Goal: Check status: Check status

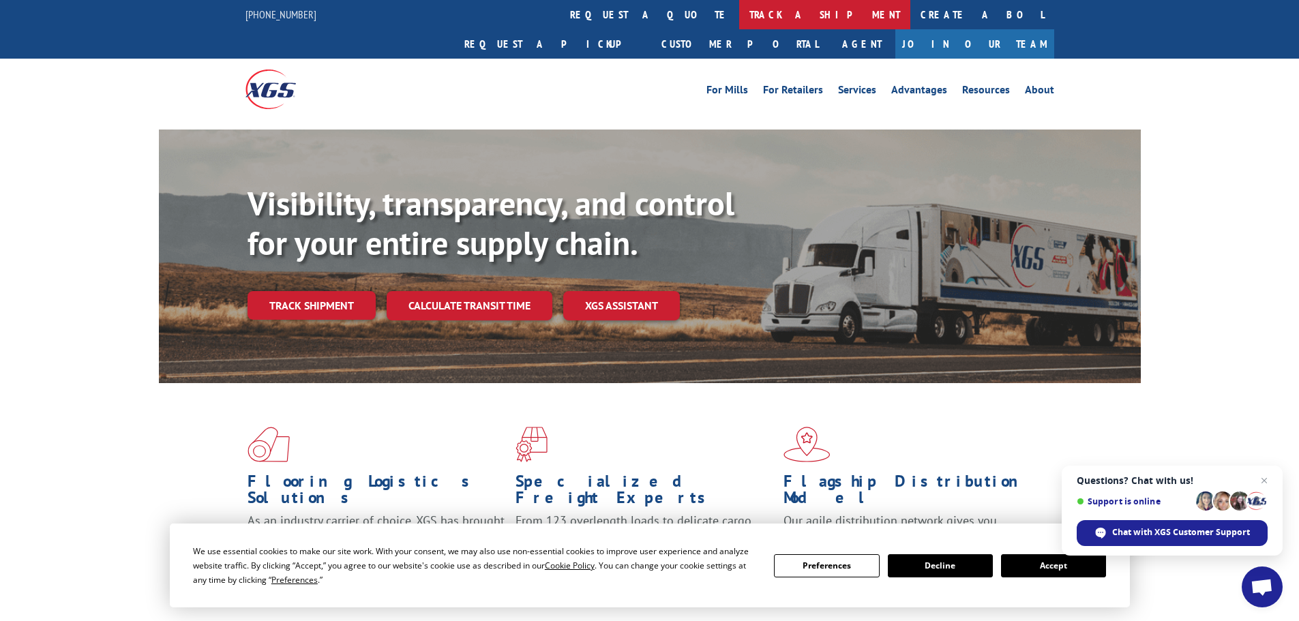
click at [739, 1] on link "track a shipment" at bounding box center [824, 14] width 171 height 29
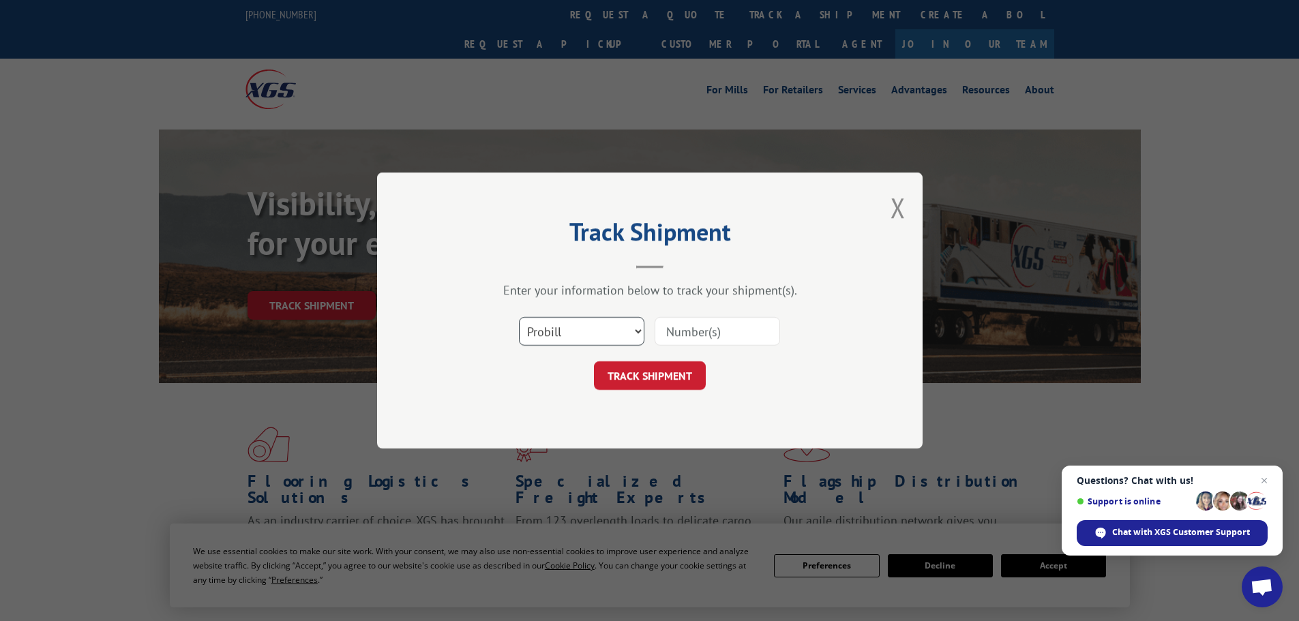
click at [586, 328] on select "Select category... Probill BOL PO" at bounding box center [581, 331] width 125 height 29
select select "bol"
click at [519, 317] on select "Select category... Probill BOL PO" at bounding box center [581, 331] width 125 height 29
click at [716, 342] on input at bounding box center [716, 331] width 125 height 29
click at [716, 340] on input at bounding box center [716, 331] width 125 height 29
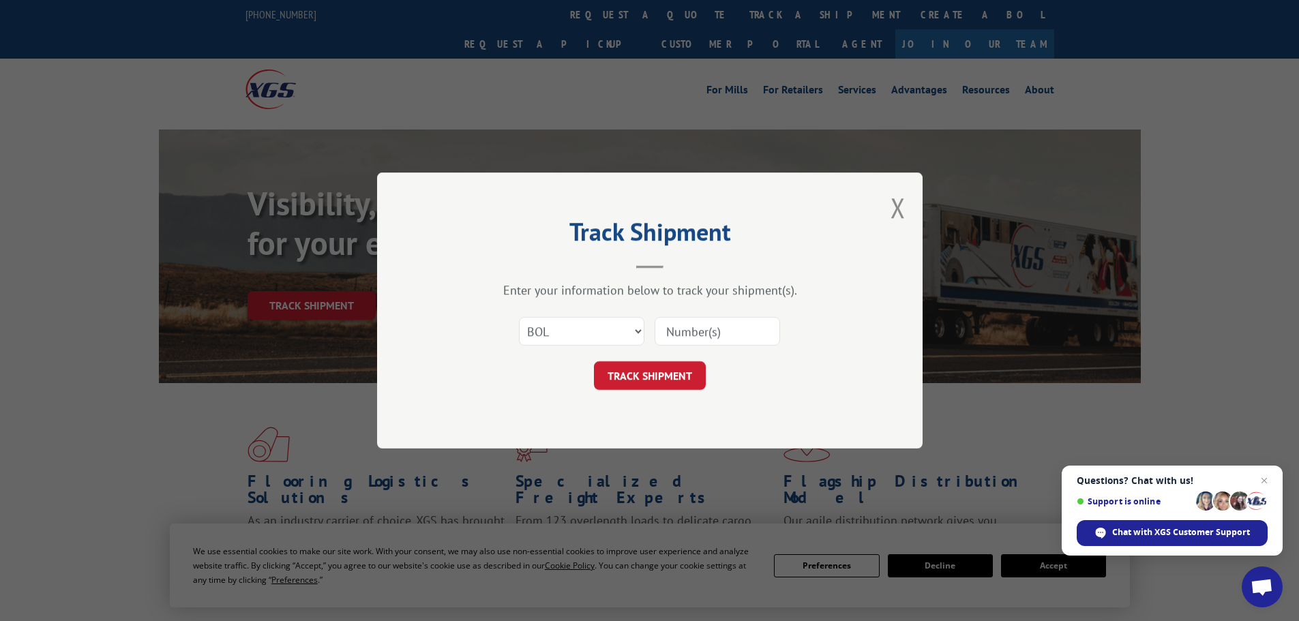
paste input "6025449"
type input "6025449"
click at [659, 373] on button "TRACK SHIPMENT" at bounding box center [650, 375] width 112 height 29
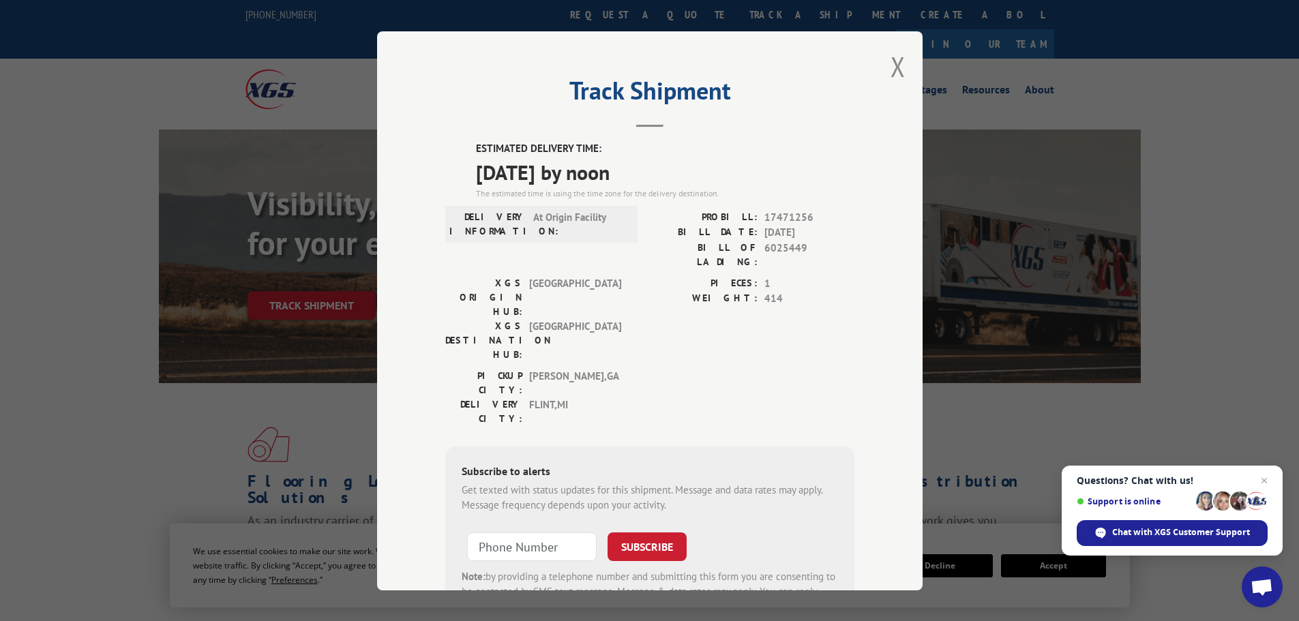
drag, startPoint x: 472, startPoint y: 145, endPoint x: 663, endPoint y: 176, distance: 194.1
click at [663, 176] on div "ESTIMATED DELIVERY TIME: [DATE] by noon The estimated time is using the time zo…" at bounding box center [665, 170] width 378 height 59
copy div "ESTIMATED DELIVERY TIME: [DATE] by noon"
click at [892, 73] on button "Close modal" at bounding box center [897, 66] width 15 height 36
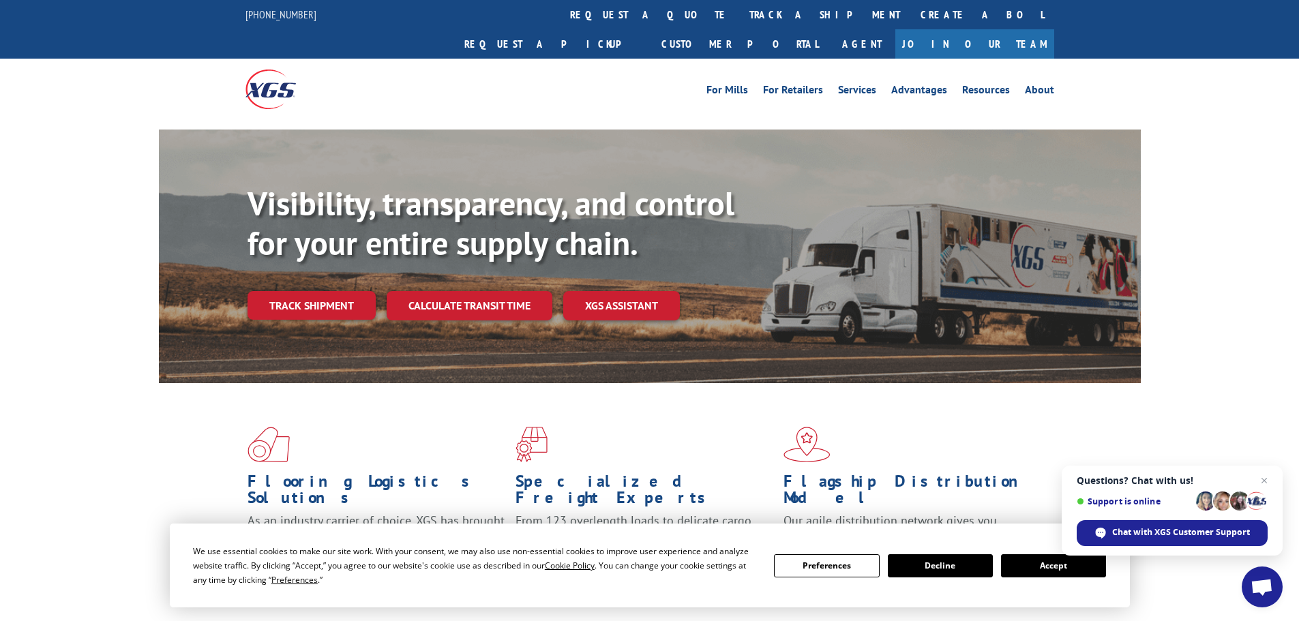
click at [960, 564] on button "Decline" at bounding box center [940, 565] width 105 height 23
